Goal: Task Accomplishment & Management: Manage account settings

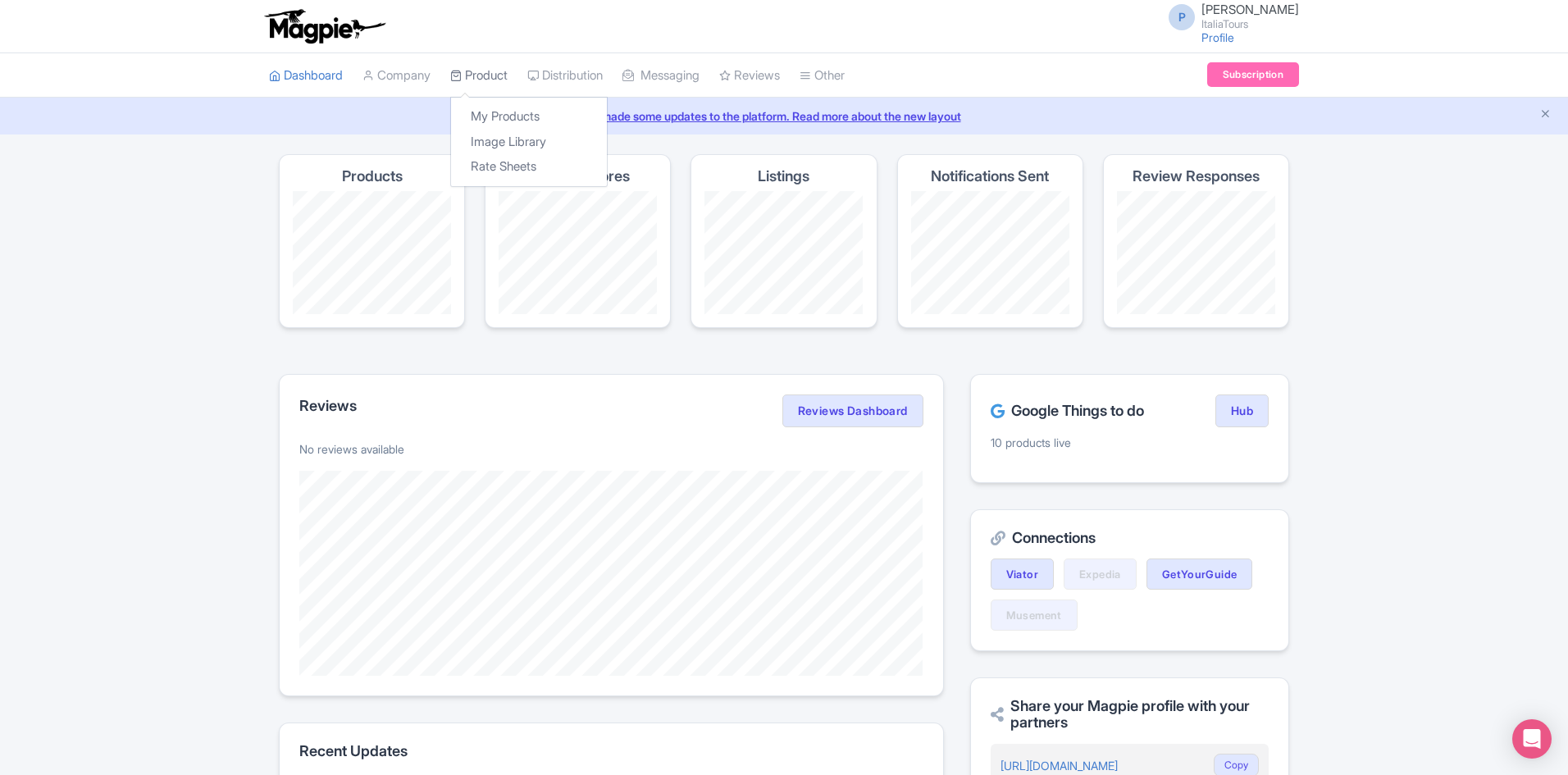
click at [488, 71] on link "Product" at bounding box center [479, 76] width 58 height 45
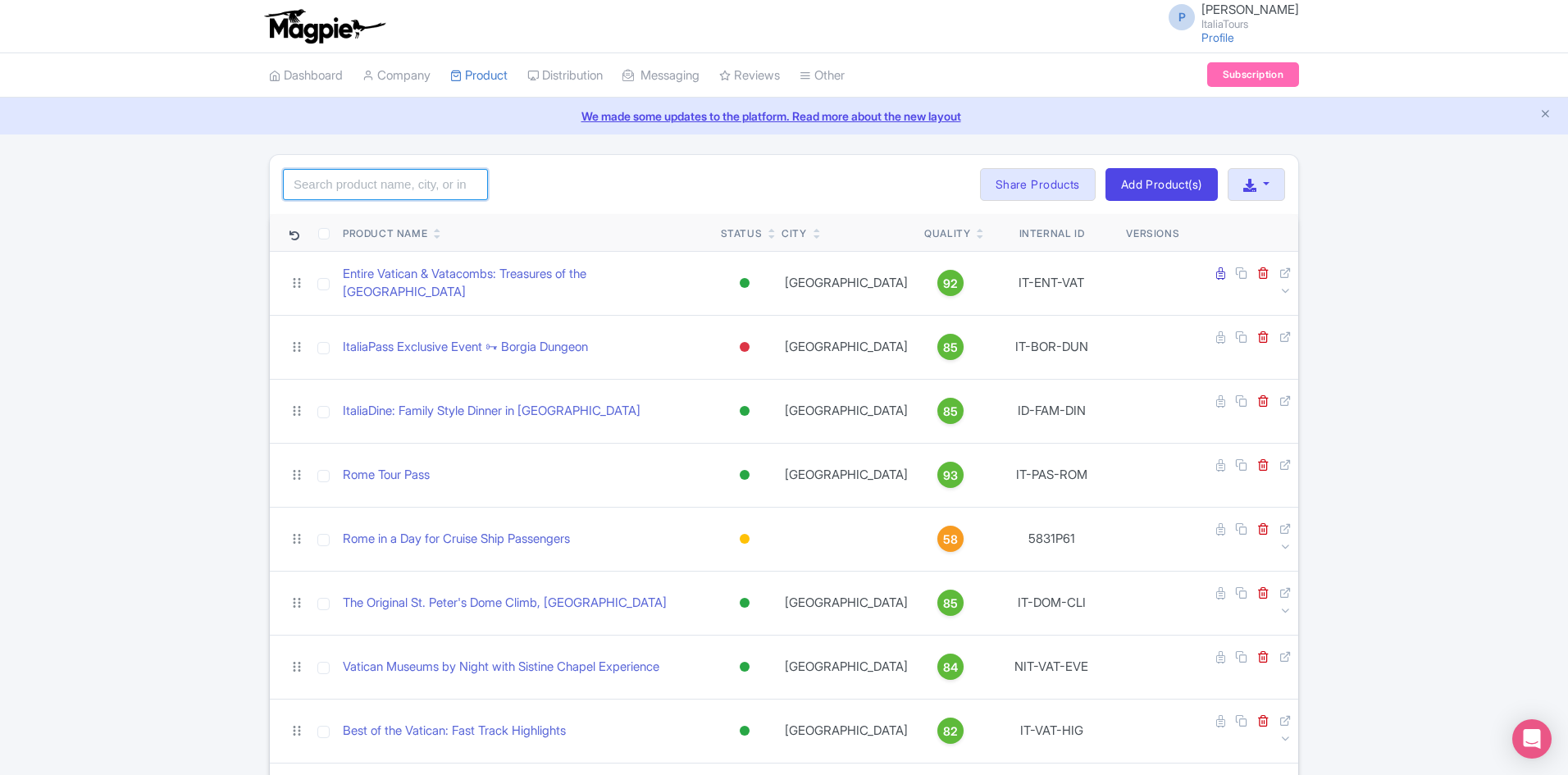
click at [395, 197] on input "search" at bounding box center [385, 184] width 205 height 31
paste input "Pompeii from Naples with Winery Visit & Lunch"
click button "Search" at bounding box center [0, 0] width 0 height 0
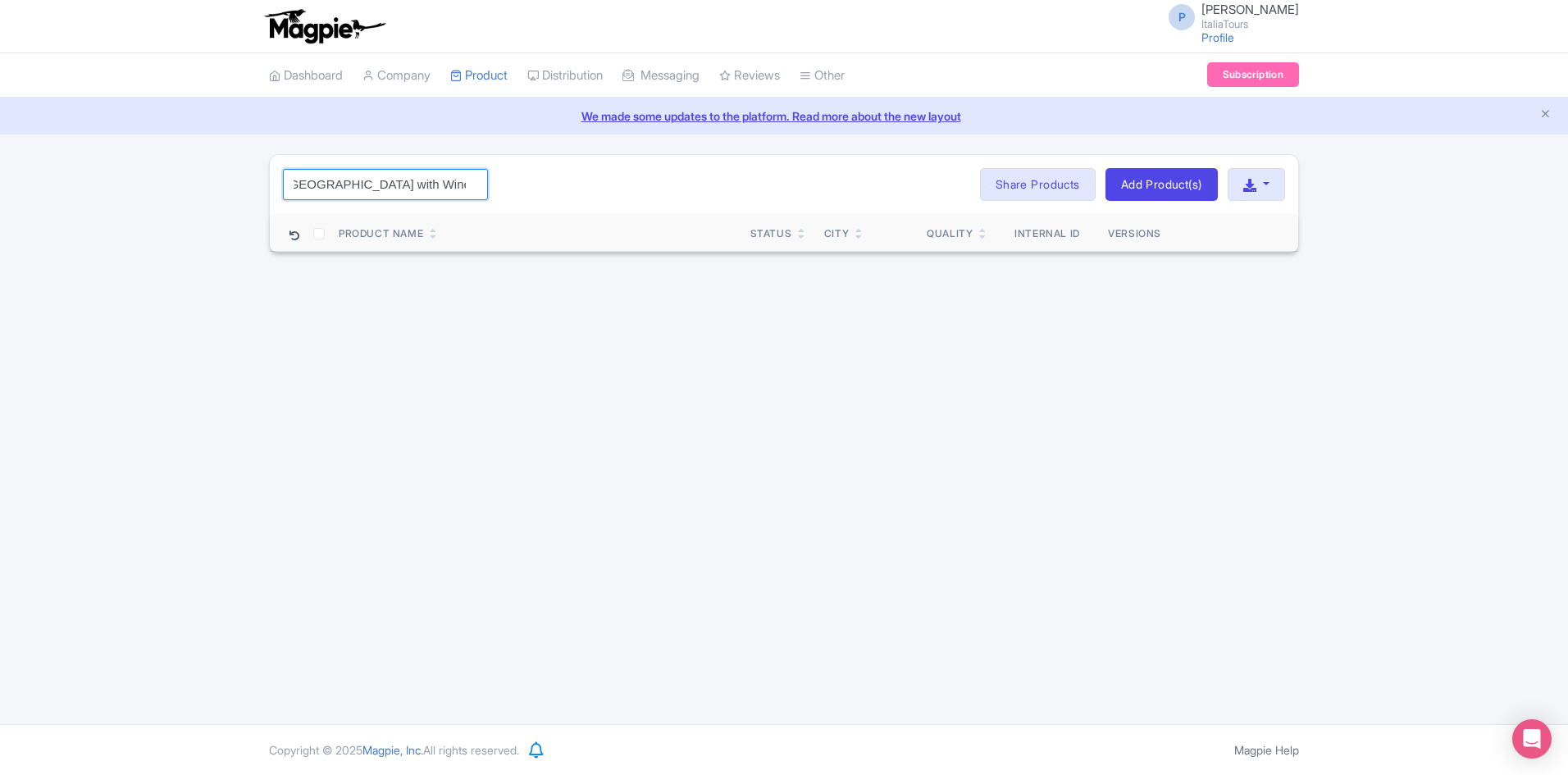
drag, startPoint x: 325, startPoint y: 190, endPoint x: 625, endPoint y: 227, distance: 302.3
click at [615, 220] on div "Pompeii from Naples with Winery Visit & Lunch Search Bulk Actions Delete Add to…" at bounding box center [784, 203] width 1030 height 98
type input "Pompeii from Naples"
click button "Search" at bounding box center [0, 0] width 0 height 0
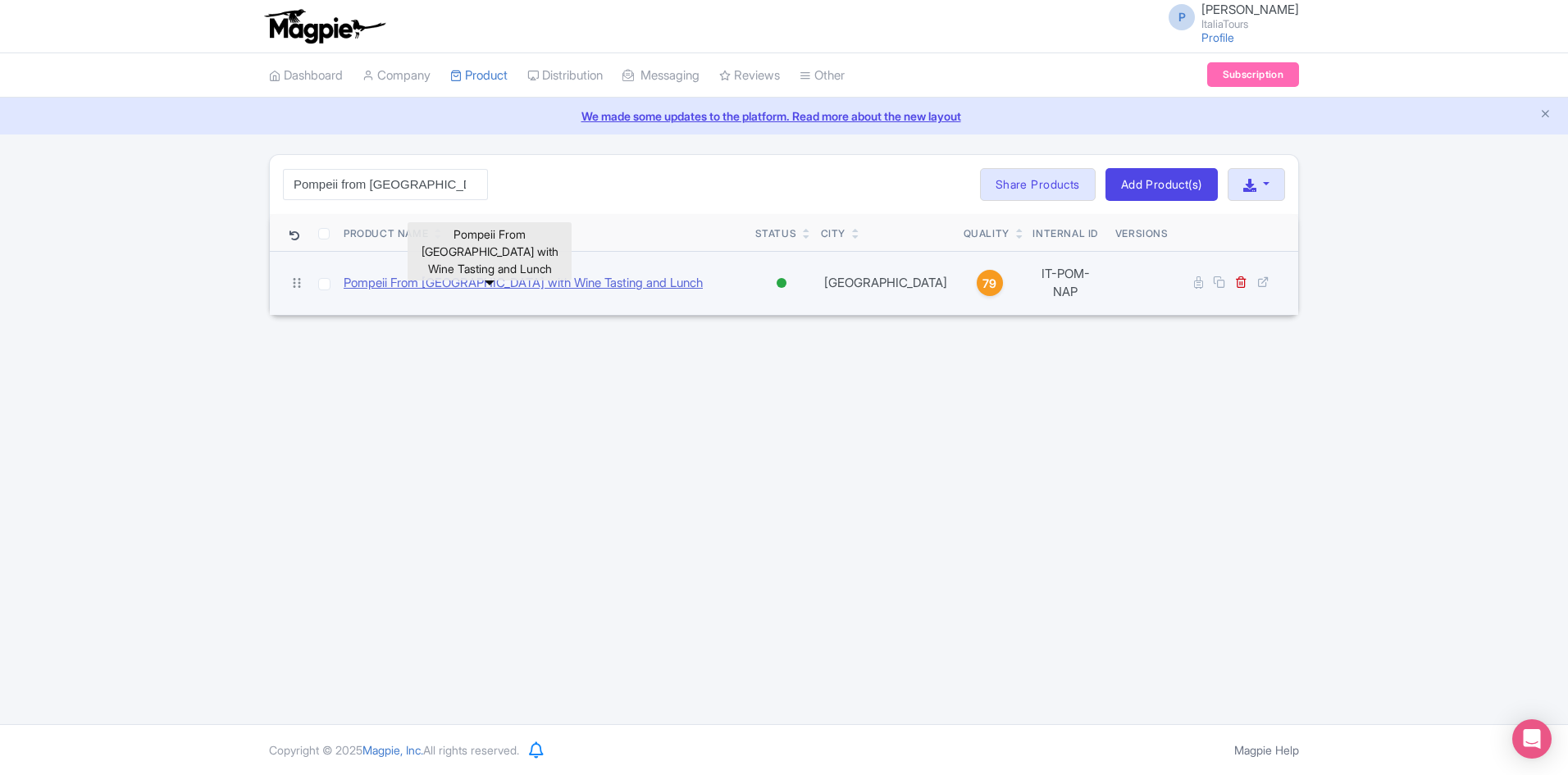
click at [567, 275] on link "Pompeii From [GEOGRAPHIC_DATA] with Wine Tasting and Lunch" at bounding box center [523, 284] width 359 height 19
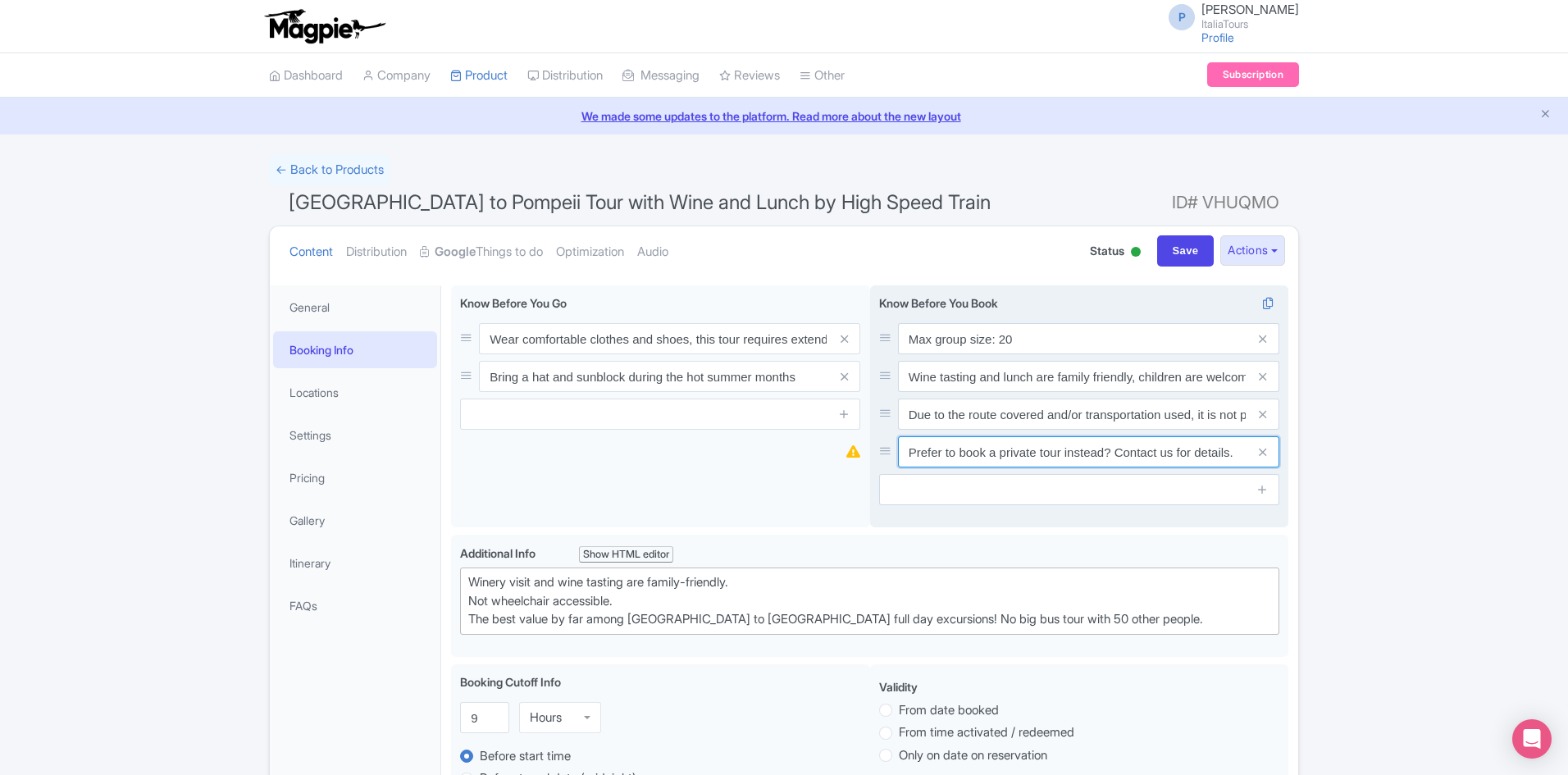
click at [1035, 445] on input "Prefer to book a private tour instead? Contact us for details." at bounding box center [1089, 452] width 382 height 31
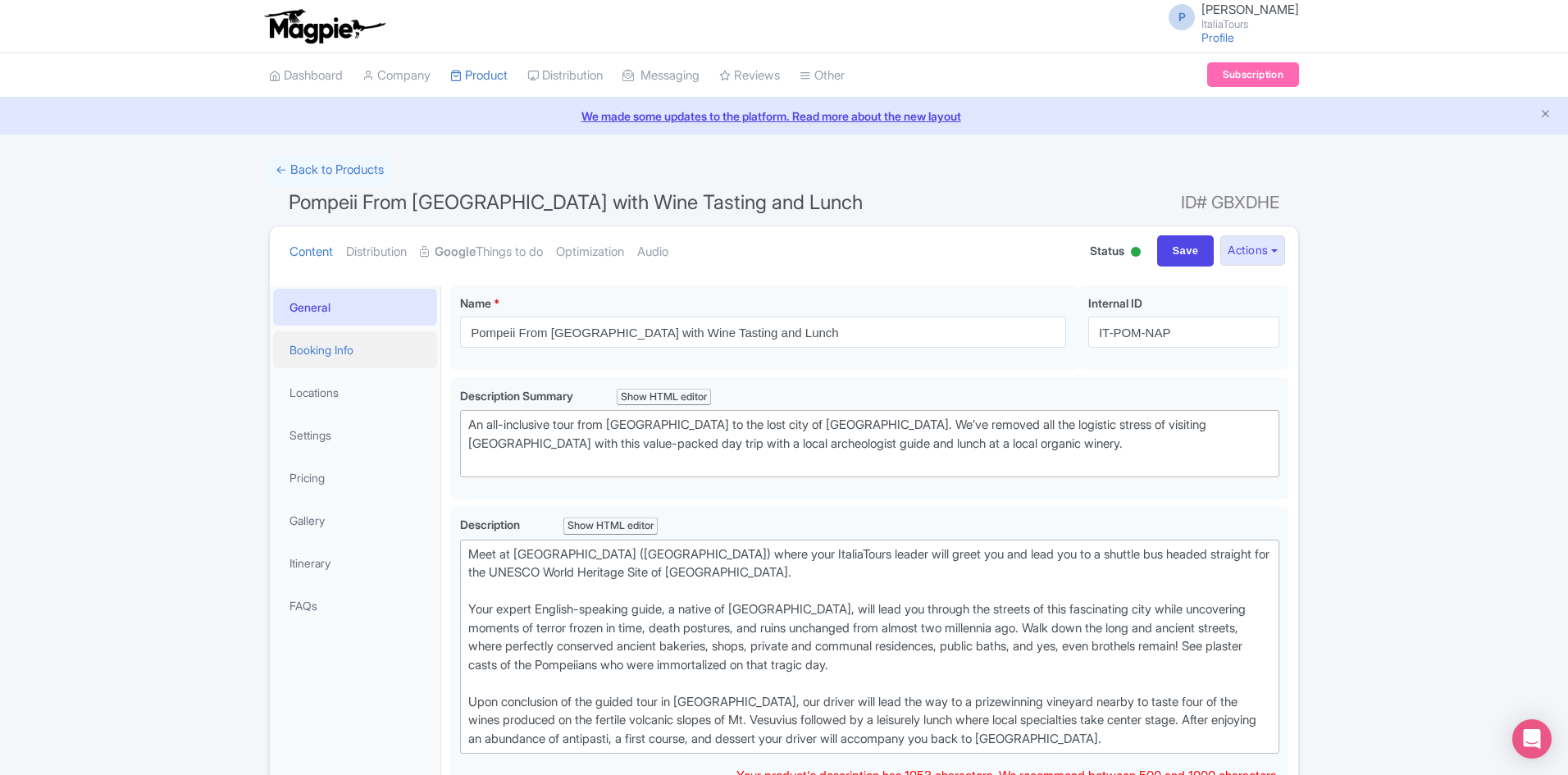
click at [312, 353] on link "Booking Info" at bounding box center [355, 350] width 164 height 37
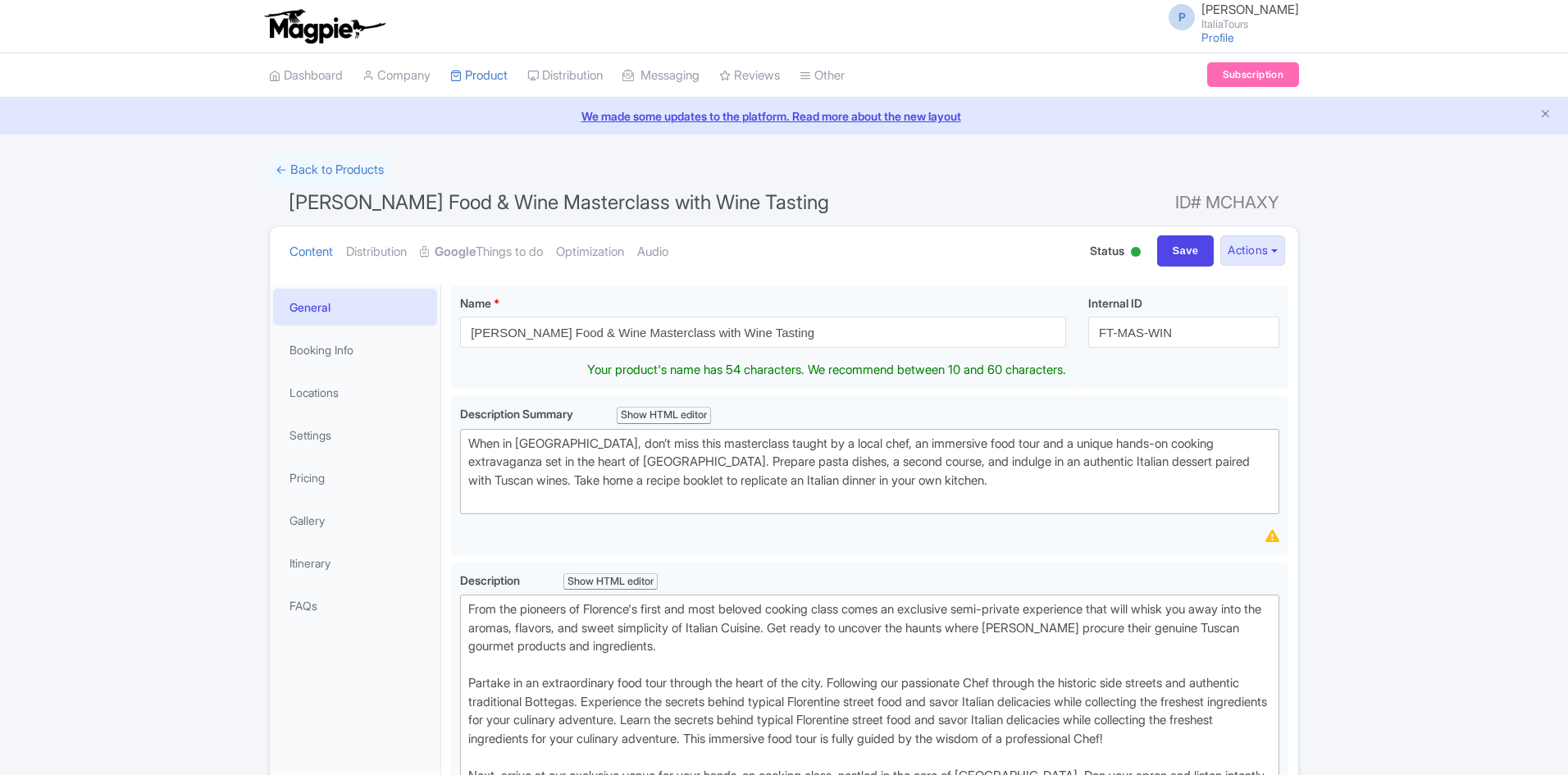
click at [566, 336] on input "Florence Food & Wine Masterclass with Wine Tasting" at bounding box center [763, 332] width 606 height 31
